Goal: Transaction & Acquisition: Purchase product/service

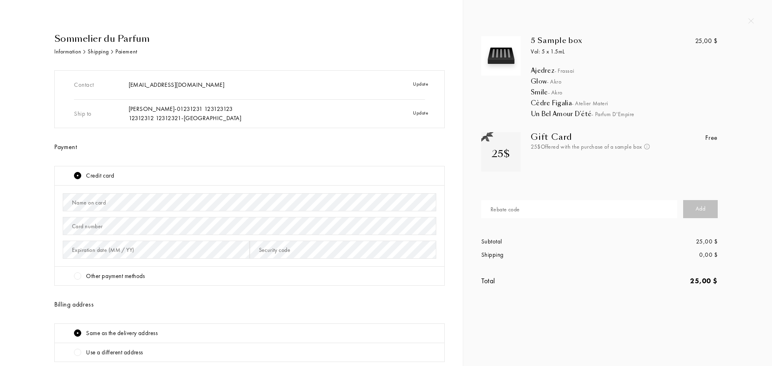
scroll to position [79, 0]
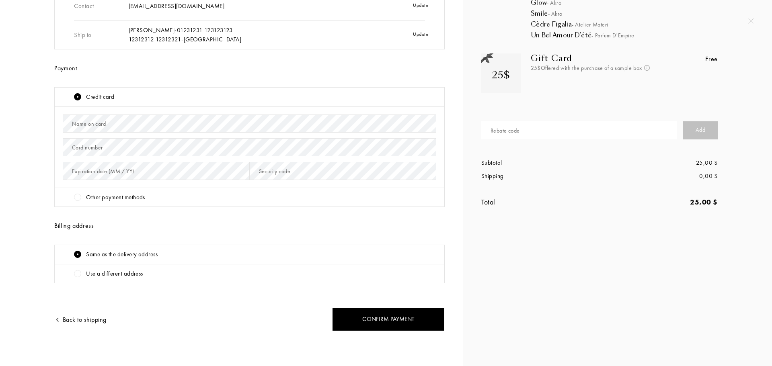
click at [149, 182] on div "Expiration date (MM / YY)" at bounding box center [156, 171] width 187 height 24
click at [151, 198] on div "Other payment methods" at bounding box center [255, 197] width 362 height 9
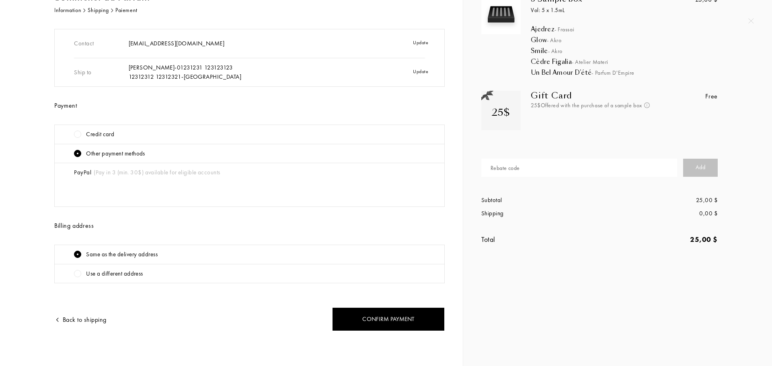
click at [122, 174] on span "(Pay in 3 (min. 30$) available for eligible accounts" at bounding box center [155, 172] width 129 height 8
click at [135, 213] on div "Contact [EMAIL_ADDRESS][DOMAIN_NAME] Update Ship to [PERSON_NAME] - 01231231 12…" at bounding box center [249, 156] width 390 height 254
click at [76, 172] on div "PayPal (Pay in 3 (min. 30$) available for eligible accounts" at bounding box center [255, 174] width 362 height 13
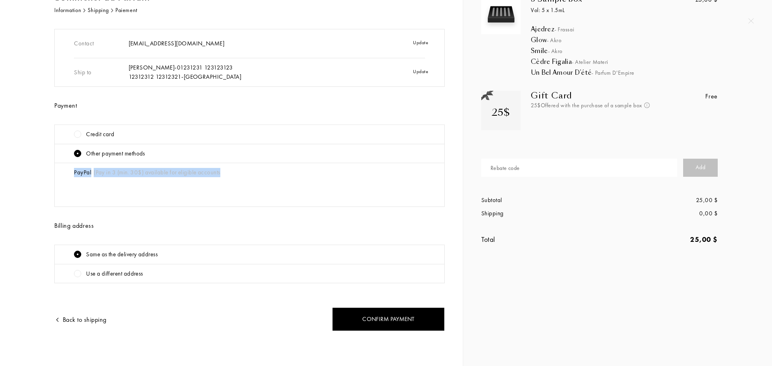
click at [76, 172] on div "PayPal (Pay in 3 (min. 30$) available for eligible accounts" at bounding box center [255, 174] width 362 height 13
click at [69, 179] on div "PayPal (Pay in 3 (min. 30$) available for eligible accounts" at bounding box center [250, 185] width 390 height 44
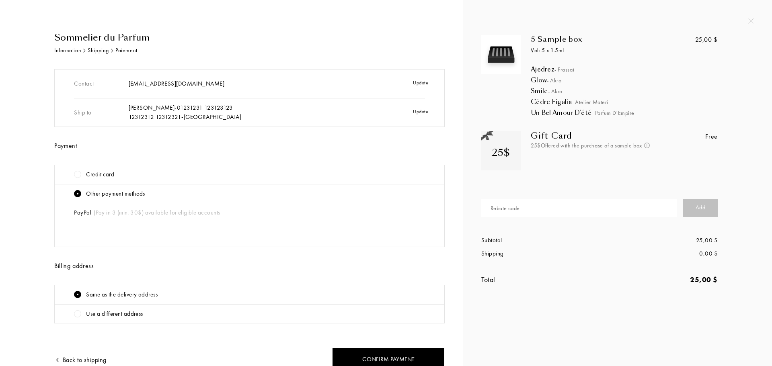
scroll to position [0, 0]
click at [108, 178] on div "Credit card" at bounding box center [100, 175] width 28 height 9
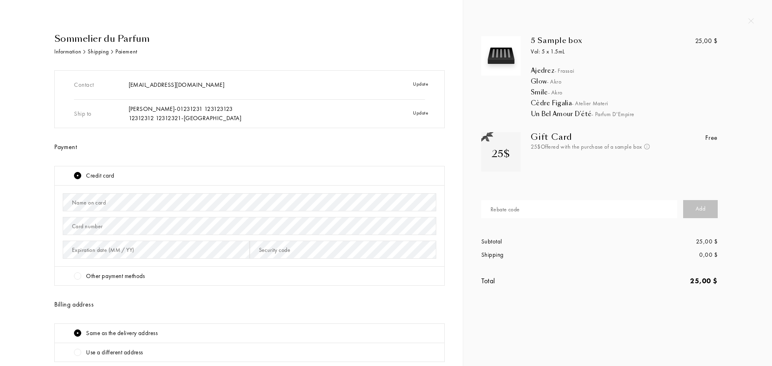
click at [419, 81] on div "Update" at bounding box center [409, 85] width 54 height 19
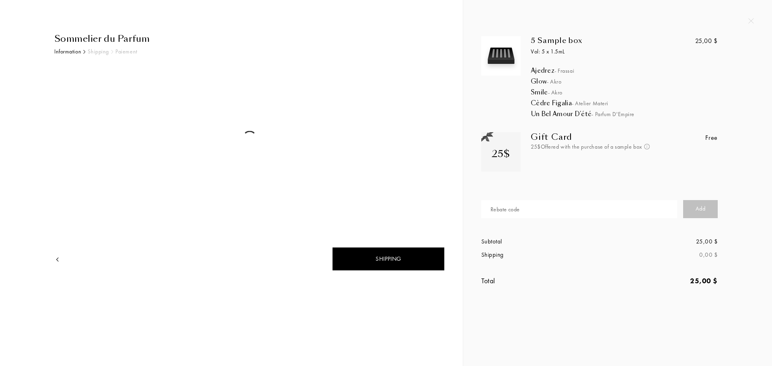
select select "US"
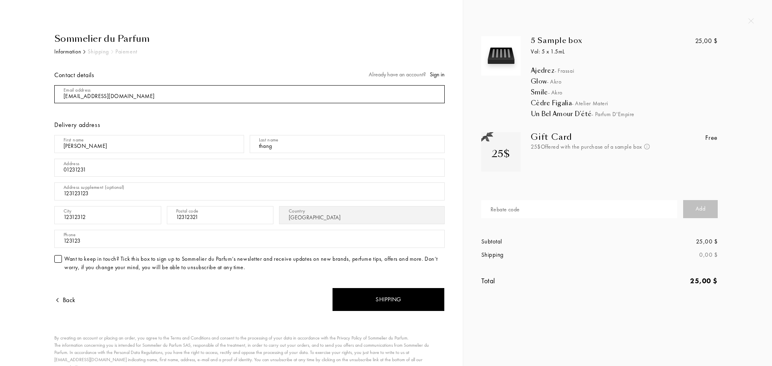
click at [92, 98] on input "mail" at bounding box center [249, 94] width 390 height 18
click at [72, 98] on input "mail" at bounding box center [249, 94] width 390 height 18
type input "[EMAIL_ADDRESS][DOMAIN_NAME]"
